Goal: Find specific page/section: Find specific page/section

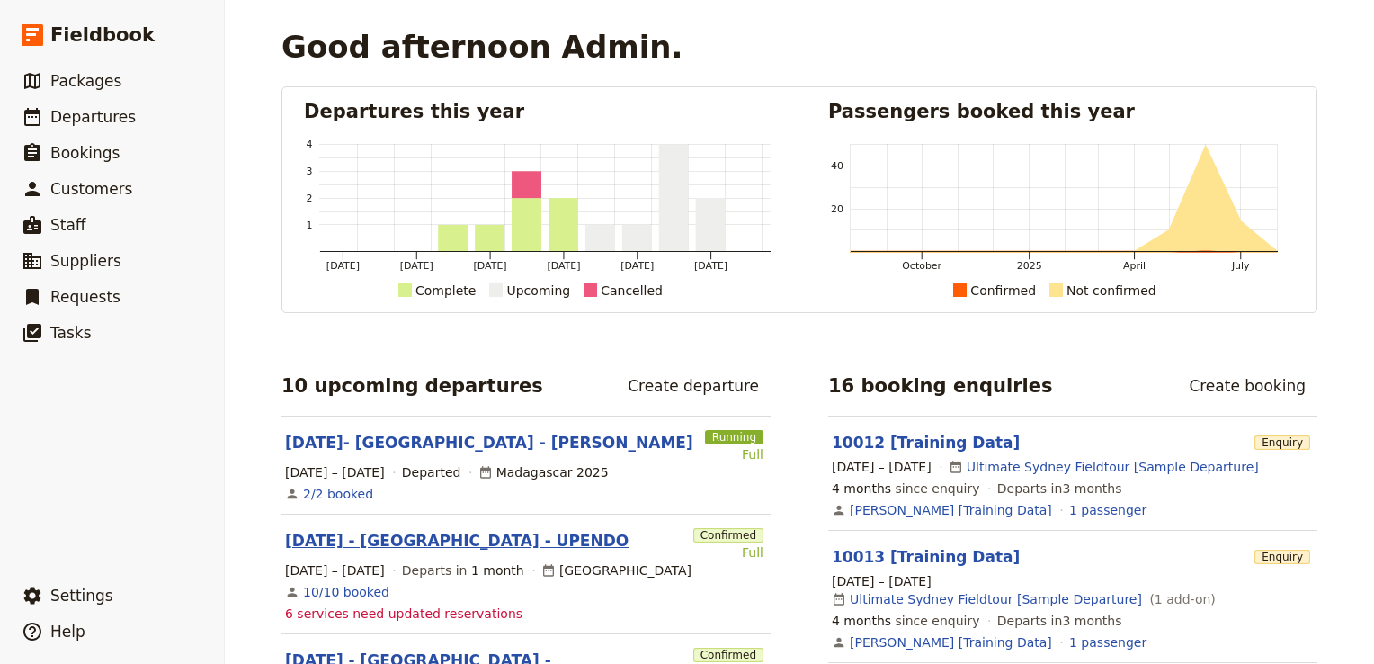
click at [447, 541] on link "[DATE] - [GEOGRAPHIC_DATA] - UPENDO" at bounding box center [457, 541] width 344 height 22
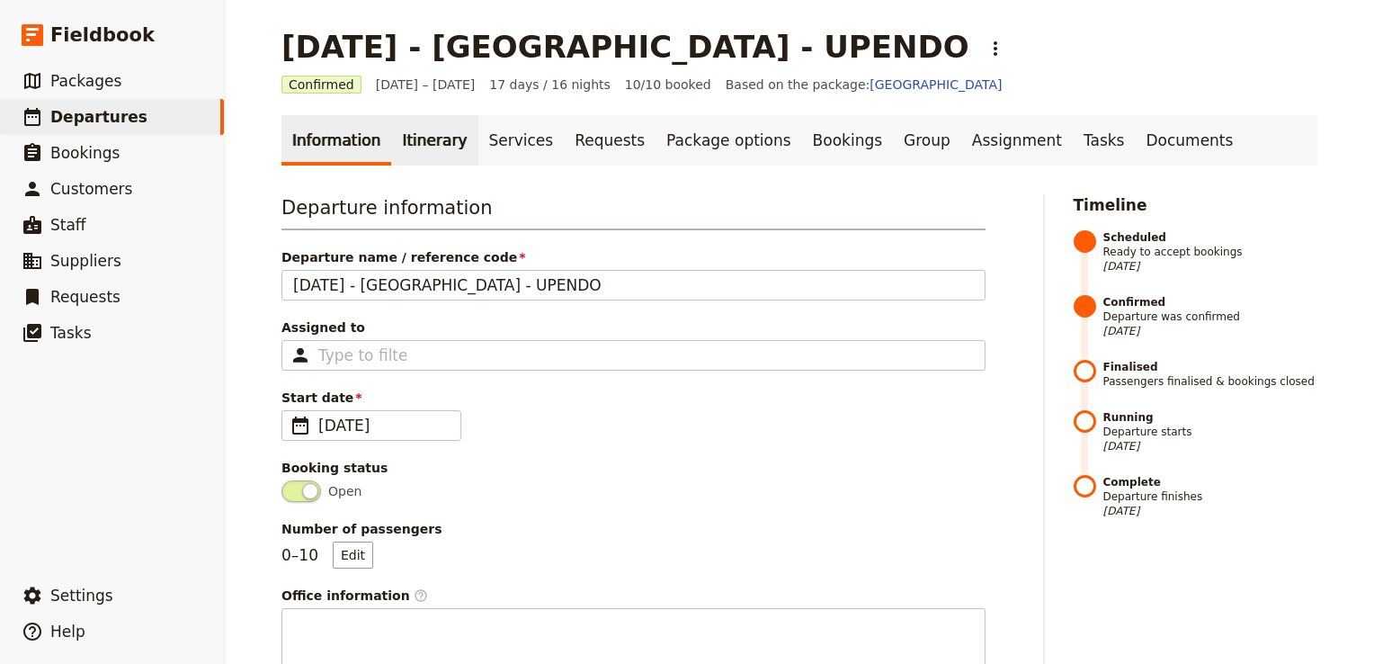
click at [424, 145] on link "Itinerary" at bounding box center [434, 140] width 86 height 50
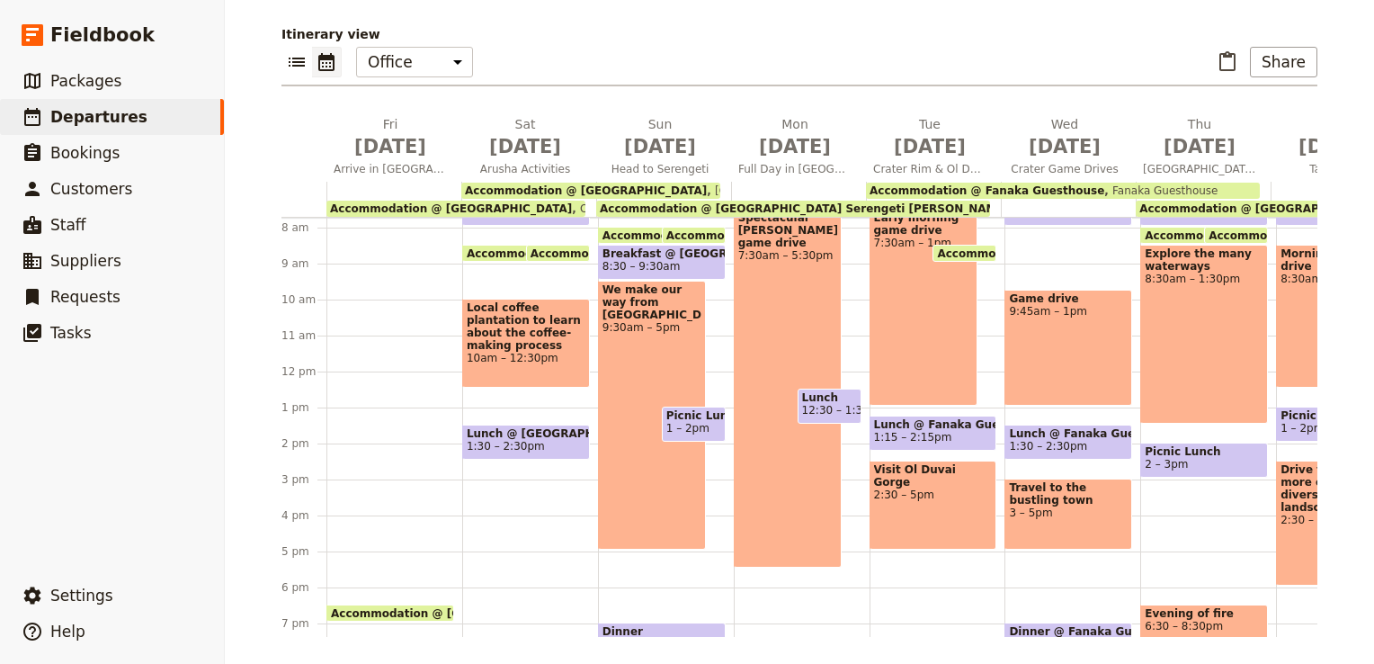
scroll to position [8, 0]
